Goal: Task Accomplishment & Management: Use online tool/utility

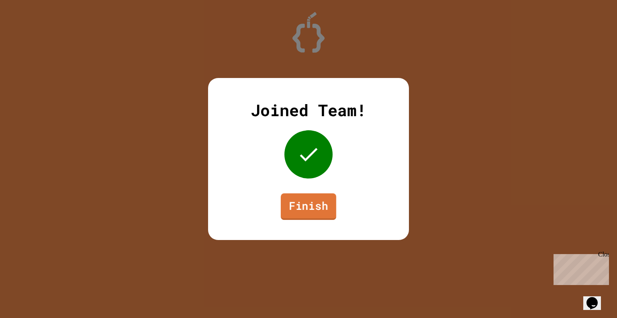
click at [321, 204] on link "Finish" at bounding box center [308, 206] width 55 height 27
